Goal: Task Accomplishment & Management: Use online tool/utility

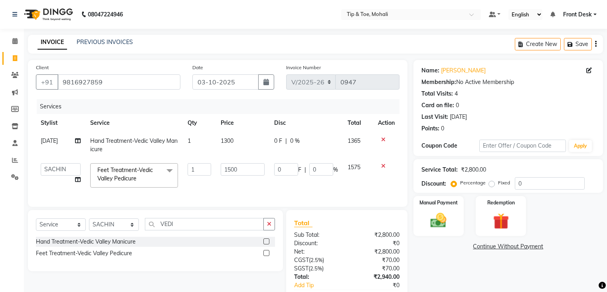
select select "5835"
select select "83684"
select select "service"
select select "83684"
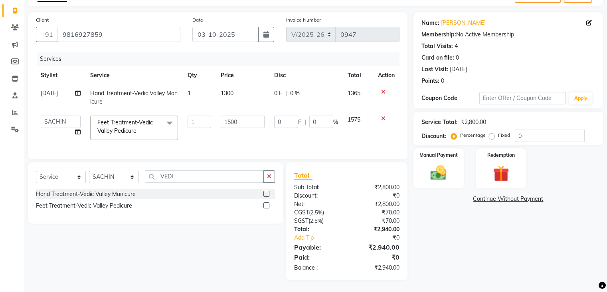
scroll to position [54, 0]
click at [238, 89] on td "1300" at bounding box center [243, 97] width 54 height 26
select select "65568"
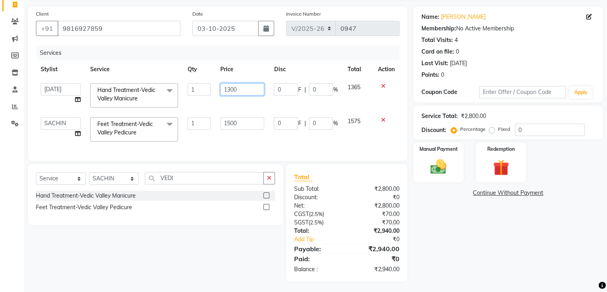
click at [246, 88] on input "1300" at bounding box center [242, 89] width 44 height 12
type input "1"
type input "1300"
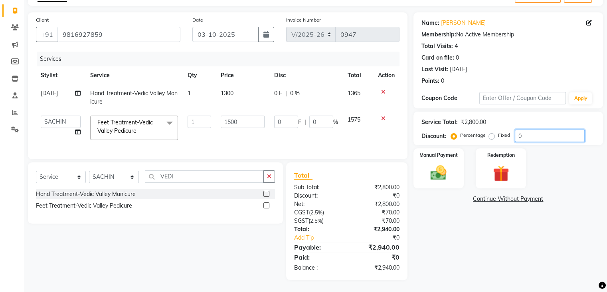
click at [536, 129] on input "0" at bounding box center [550, 135] width 70 height 12
type input "45"
type input "3"
type input "03"
type input "570"
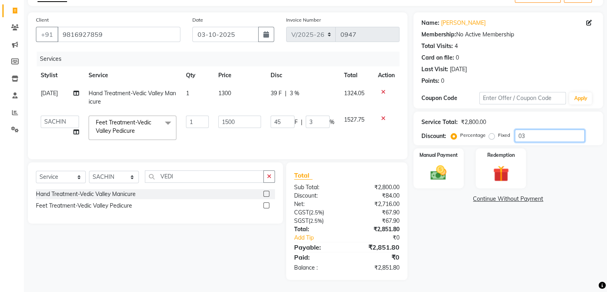
type input "38"
type input "038"
type input "580.5"
type input "38.7"
type input "038.7"
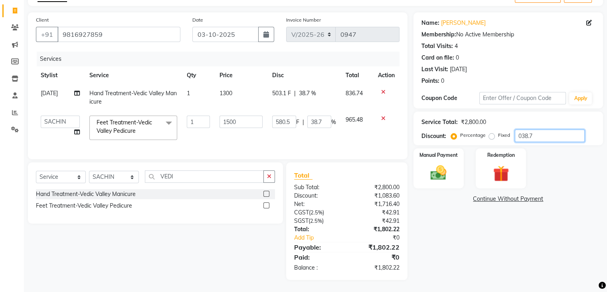
type input "581.55"
type input "38.77"
type input "038.77"
type input "581.63"
type input "38.78"
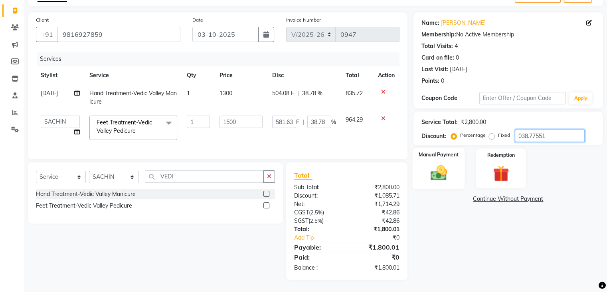
type input "038.77551"
click at [443, 163] on img at bounding box center [438, 172] width 27 height 19
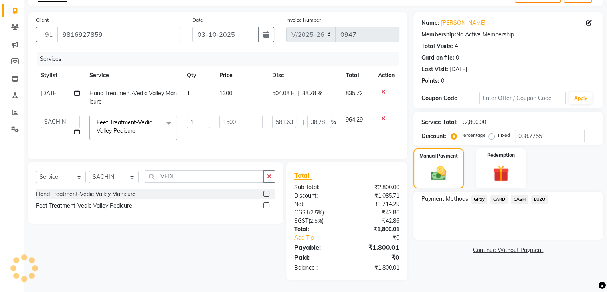
click at [523, 194] on span "CASH" at bounding box center [519, 198] width 17 height 9
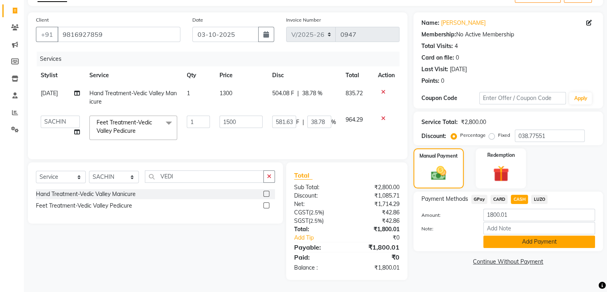
click at [523, 238] on button "Add Payment" at bounding box center [540, 241] width 112 height 12
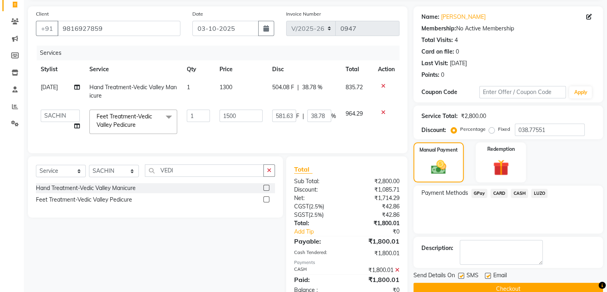
scroll to position [82, 0]
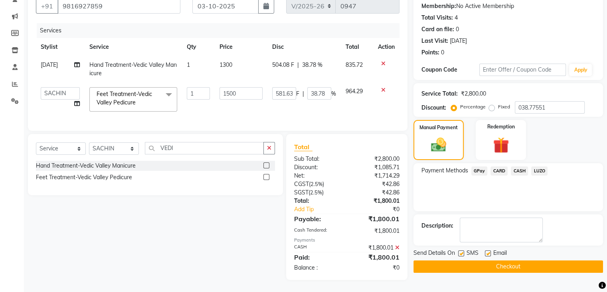
click at [515, 260] on button "Checkout" at bounding box center [509, 266] width 190 height 12
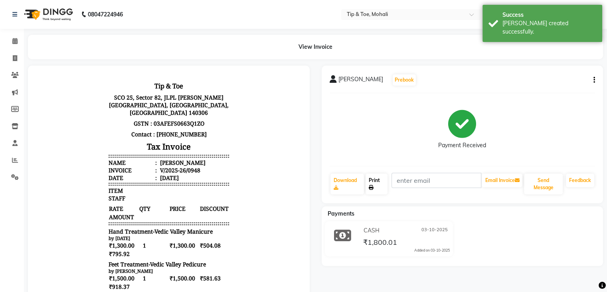
click at [375, 187] on link "Print" at bounding box center [377, 183] width 22 height 21
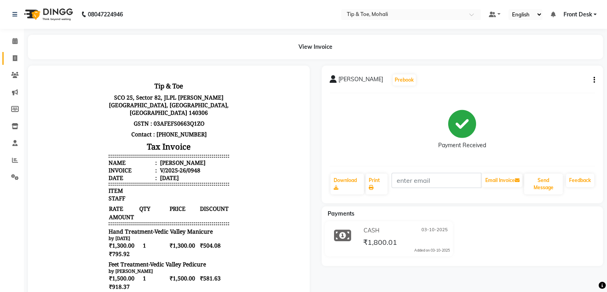
click at [13, 53] on link "Invoice" at bounding box center [11, 58] width 19 height 13
select select "service"
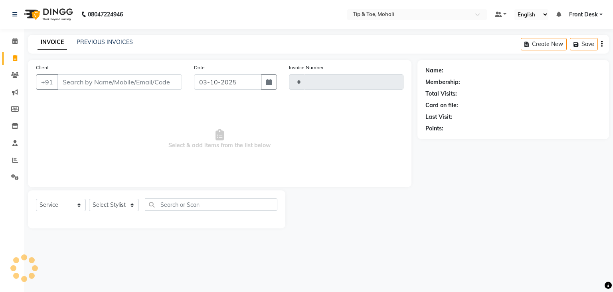
type input "0949"
select select "5835"
click at [91, 39] on link "PREVIOUS INVOICES" at bounding box center [105, 41] width 56 height 7
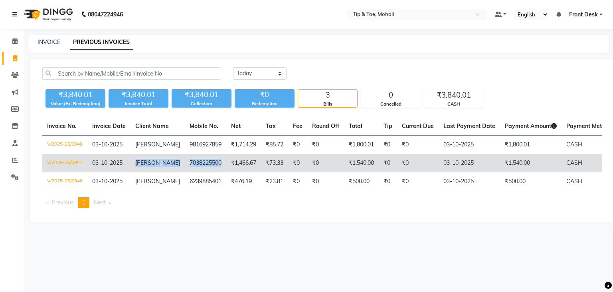
drag, startPoint x: 133, startPoint y: 163, endPoint x: 216, endPoint y: 165, distance: 82.3
click at [216, 165] on tr "V/2025-26/0947 03-10-2025 JASPREET 7038225500 ₹1,466.67 ₹73.33 ₹0 ₹0 ₹1,540.00 …" at bounding box center [371, 163] width 659 height 18
copy tr "JASPREET 7038225500"
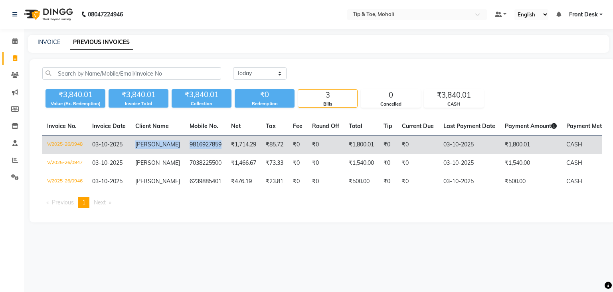
drag, startPoint x: 133, startPoint y: 144, endPoint x: 214, endPoint y: 151, distance: 81.7
click at [214, 151] on tr "V/2025-26/0948 03-10-2025 KANIKA 9816927859 ₹1,714.29 ₹85.72 ₹0 ₹0 ₹1,800.01 ₹0…" at bounding box center [371, 144] width 659 height 19
copy tr "KANIKA 9816927859"
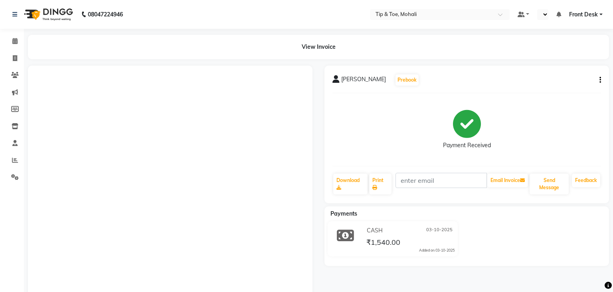
select select "en"
